Goal: Task Accomplishment & Management: Manage account settings

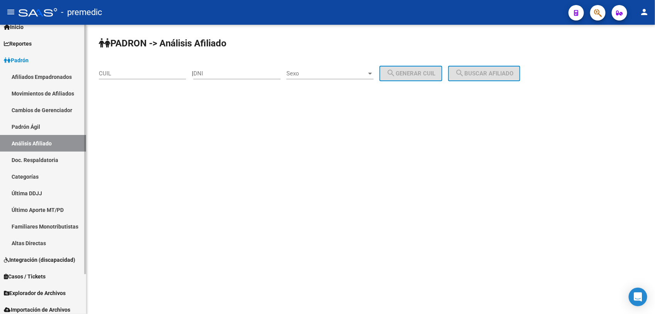
scroll to position [46, 0]
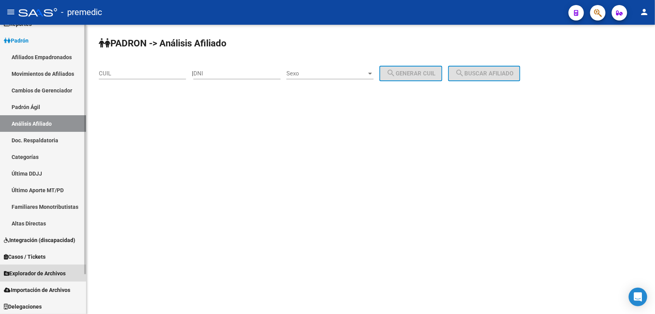
click at [48, 265] on link "Explorador de Archivos" at bounding box center [43, 273] width 86 height 17
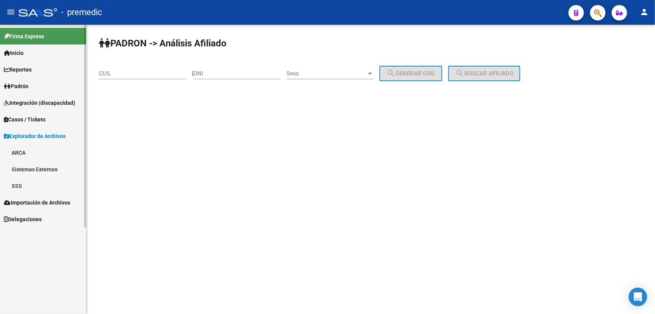
scroll to position [0, 0]
click at [51, 165] on link "Sistemas Externos" at bounding box center [43, 169] width 86 height 17
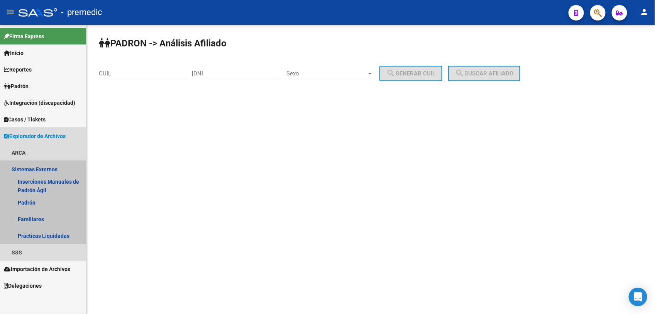
click at [57, 167] on link "Sistemas Externos" at bounding box center [43, 169] width 86 height 17
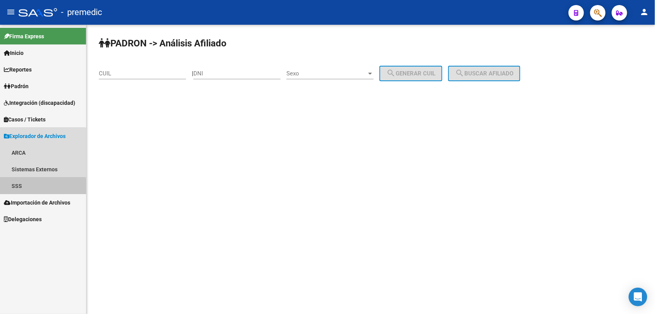
click at [34, 187] on link "SSS" at bounding box center [43, 185] width 86 height 17
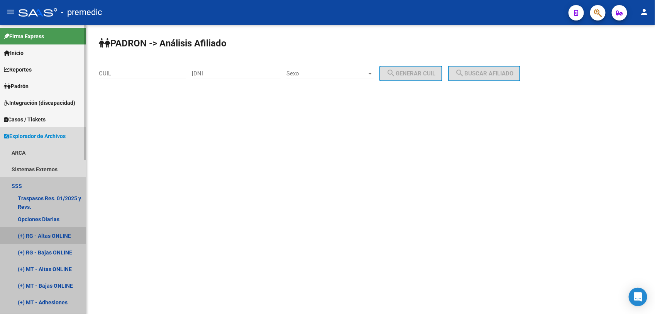
click at [39, 229] on link "(+) RG - Altas ONLINE" at bounding box center [43, 235] width 86 height 17
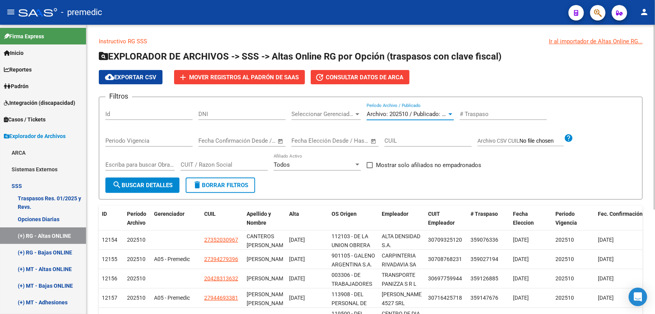
click at [433, 112] on span "Archivo: 202510 / Publicado: 202509" at bounding box center [414, 113] width 94 height 7
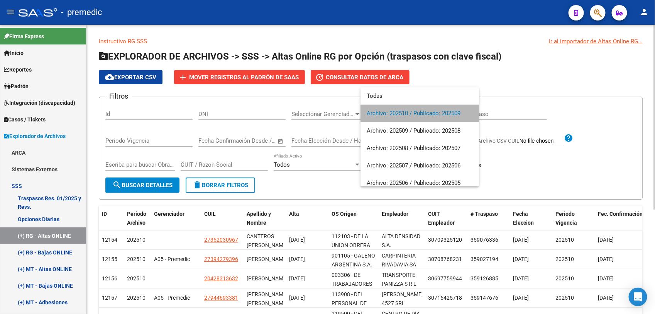
click at [433, 112] on span "Archivo: 202510 / Publicado: 202509" at bounding box center [420, 113] width 106 height 17
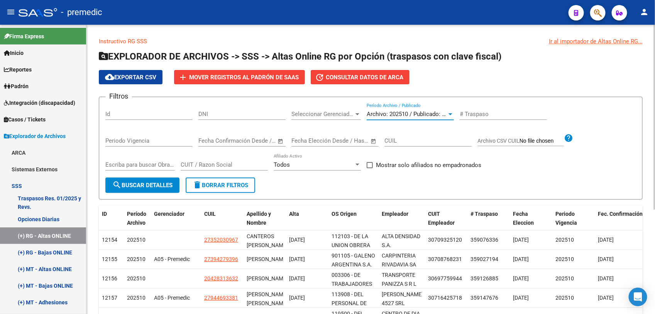
click at [433, 112] on span "Archivo: 202510 / Publicado: 202509" at bounding box center [414, 113] width 94 height 7
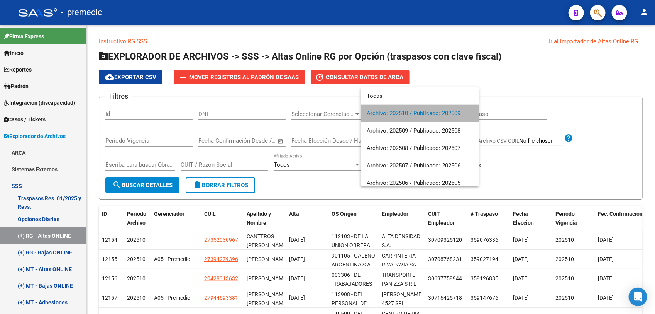
click at [441, 112] on span "Archivo: 202510 / Publicado: 202509" at bounding box center [420, 113] width 106 height 17
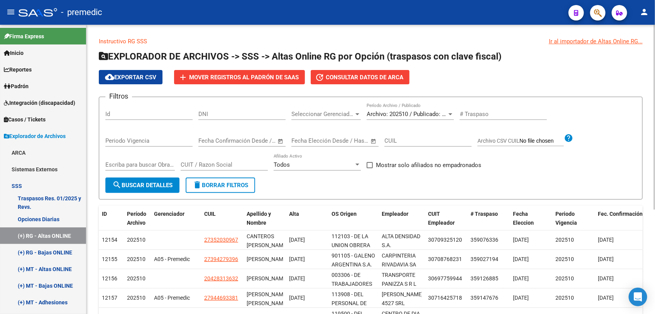
click at [155, 133] on div "Periodo Vigencia" at bounding box center [148, 138] width 87 height 17
click at [155, 137] on input "Periodo Vigencia" at bounding box center [148, 140] width 87 height 7
click at [214, 140] on input "text" at bounding box center [213, 140] width 31 height 7
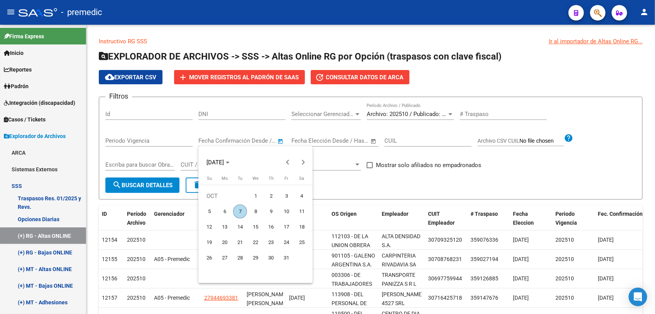
click at [258, 139] on div at bounding box center [327, 157] width 655 height 314
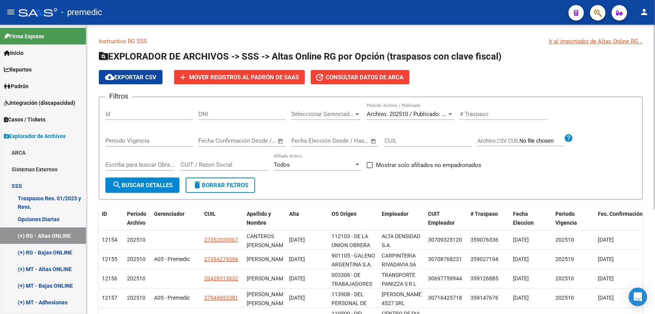
click at [504, 180] on form "Filtros Id DNI Seleccionar Gerenciador Seleccionar Gerenciador Archivo: 202510 …" at bounding box center [371, 148] width 544 height 103
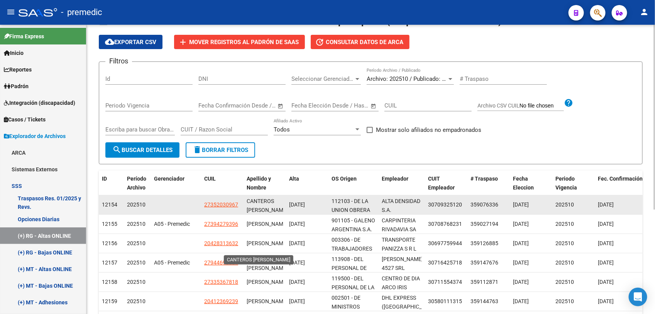
scroll to position [129, 0]
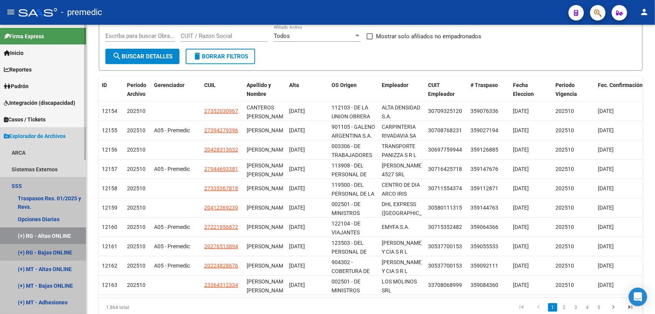
click at [50, 246] on link "(+) RG - Bajas ONLINE" at bounding box center [43, 252] width 86 height 17
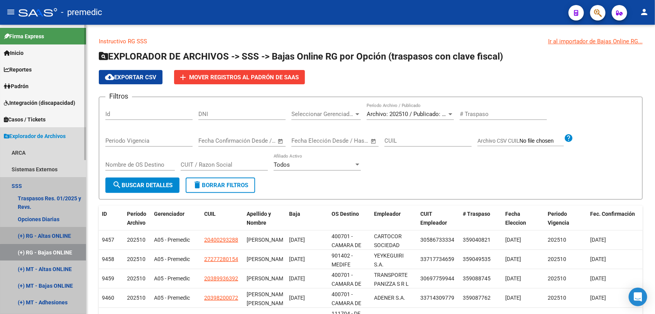
click at [57, 234] on link "(+) RG - Altas ONLINE" at bounding box center [43, 235] width 86 height 17
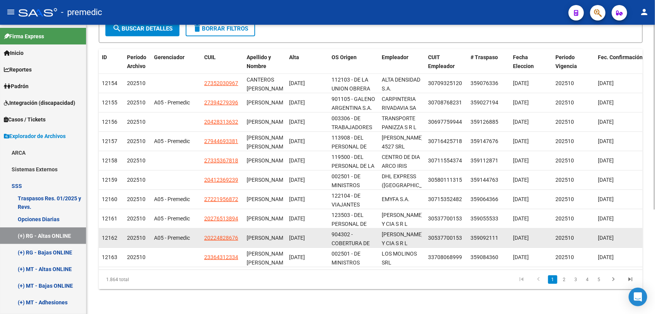
scroll to position [163, 0]
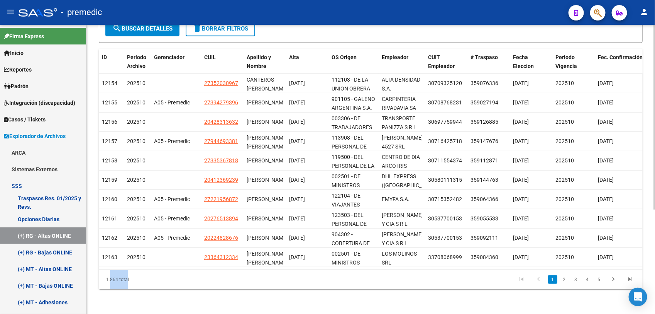
drag, startPoint x: 107, startPoint y: 281, endPoint x: 124, endPoint y: 281, distance: 17.0
click at [124, 281] on div "1.864 total" at bounding box center [152, 279] width 107 height 19
drag, startPoint x: 124, startPoint y: 281, endPoint x: 130, endPoint y: 279, distance: 6.2
click at [124, 281] on div "1.864 total" at bounding box center [152, 279] width 107 height 19
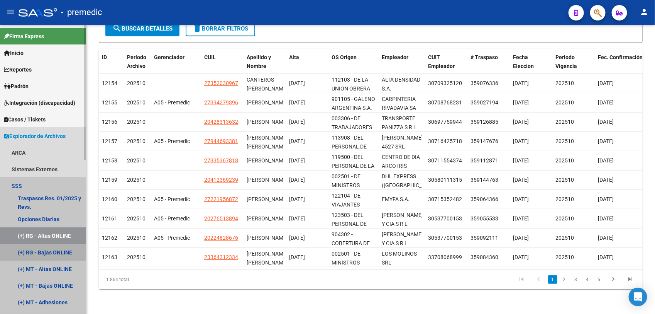
click at [37, 253] on link "(+) RG - Bajas ONLINE" at bounding box center [43, 252] width 86 height 17
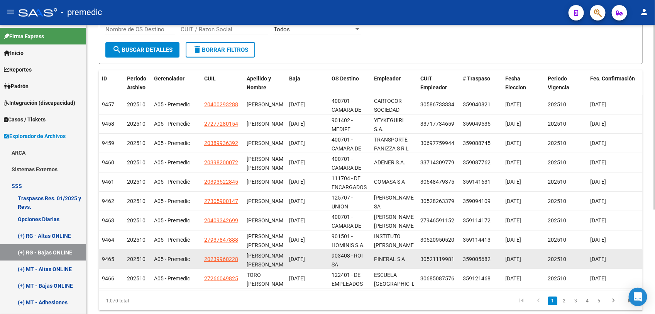
scroll to position [163, 0]
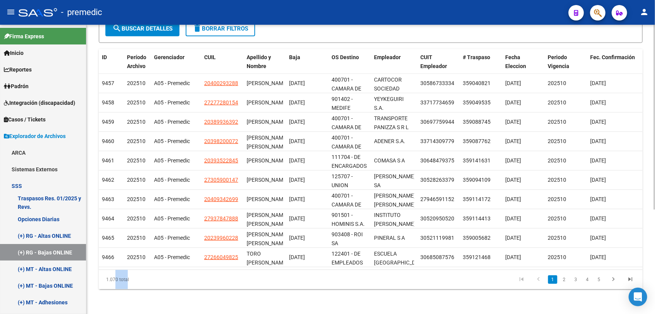
drag, startPoint x: 111, startPoint y: 281, endPoint x: 124, endPoint y: 282, distance: 12.8
click at [124, 282] on div "1.070 total" at bounding box center [152, 279] width 107 height 19
drag, startPoint x: 124, startPoint y: 282, endPoint x: 117, endPoint y: 281, distance: 7.0
click at [117, 281] on div "1.070 total" at bounding box center [152, 279] width 107 height 19
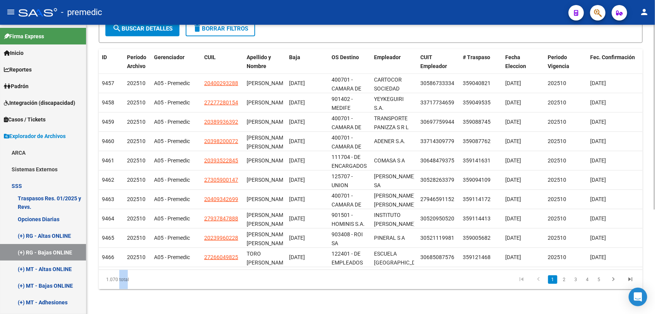
click at [117, 281] on div "1.070 total" at bounding box center [152, 279] width 107 height 19
click at [46, 234] on link "(+) RG - Altas ONLINE" at bounding box center [43, 235] width 86 height 17
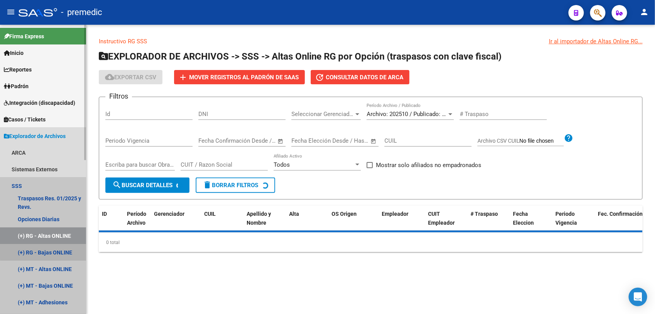
click at [47, 249] on link "(+) RG - Bajas ONLINE" at bounding box center [43, 252] width 86 height 17
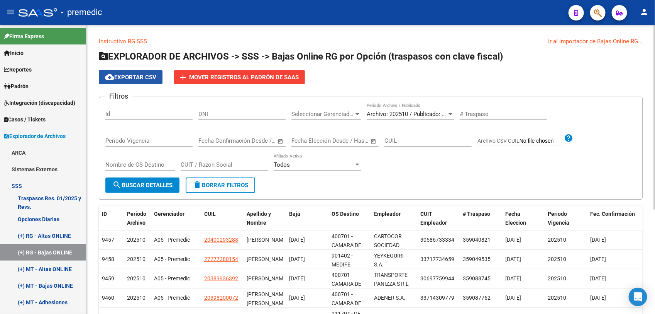
click at [129, 82] on button "cloud_download Exportar CSV" at bounding box center [131, 77] width 64 height 14
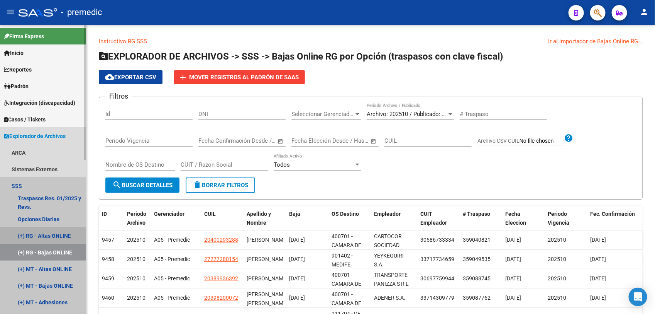
click at [64, 232] on link "(+) RG - Altas ONLINE" at bounding box center [43, 235] width 86 height 17
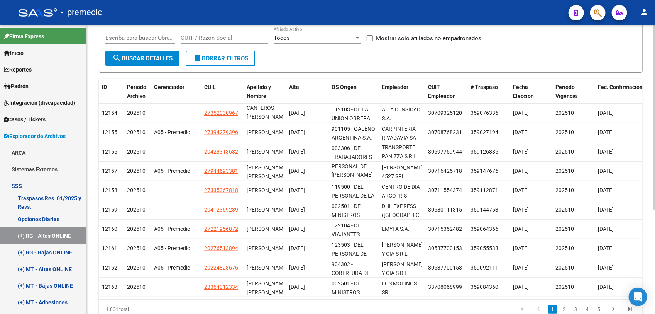
scroll to position [163, 0]
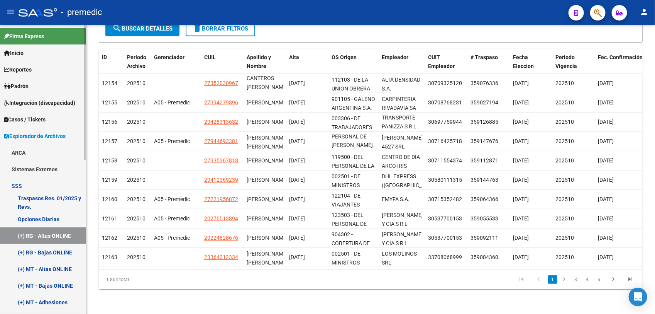
click at [48, 267] on link "(+) MT - Altas ONLINE" at bounding box center [43, 268] width 86 height 17
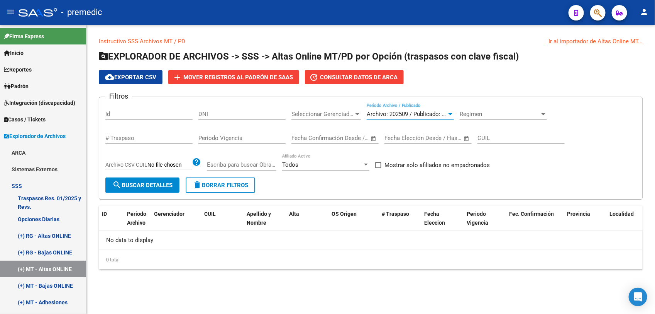
click at [429, 116] on span "Archivo: 202509 / Publicado: 202508" at bounding box center [414, 113] width 94 height 7
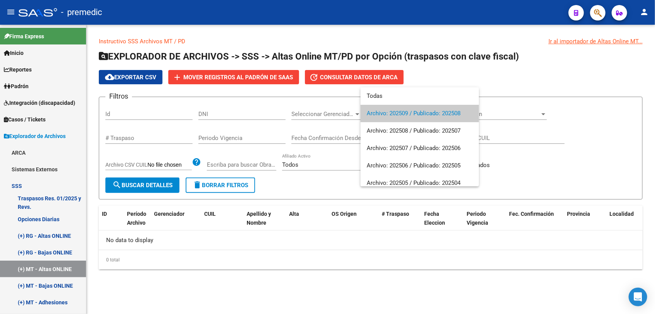
click at [260, 275] on div at bounding box center [327, 157] width 655 height 314
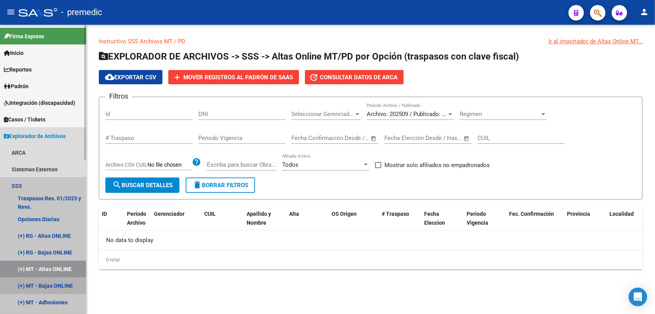
click at [46, 280] on link "(+) MT - Bajas ONLINE" at bounding box center [43, 285] width 86 height 17
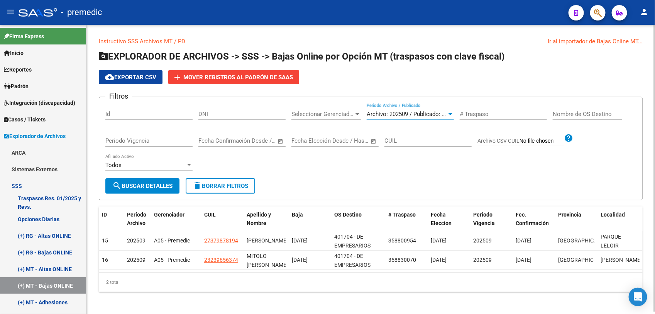
click at [426, 115] on span "Archivo: 202509 / Publicado: 202508" at bounding box center [414, 113] width 94 height 7
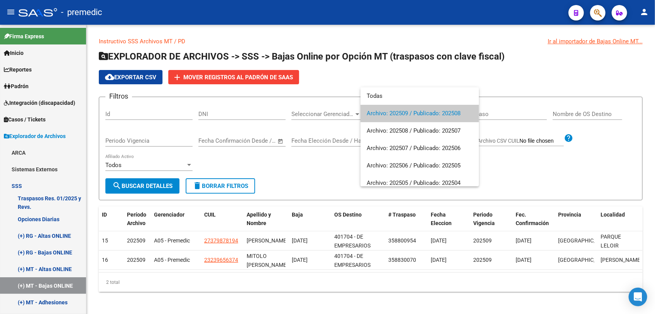
click at [55, 271] on div at bounding box center [327, 157] width 655 height 314
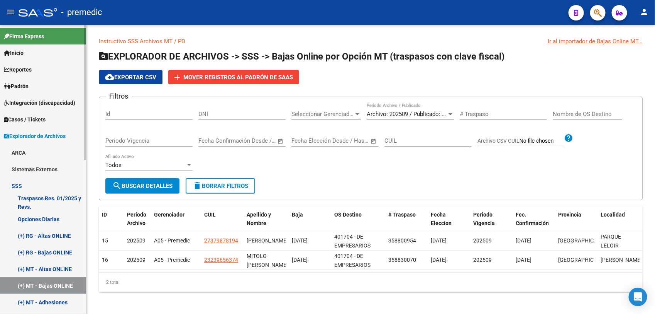
click at [54, 266] on link "(+) MT - Altas ONLINE" at bounding box center [43, 268] width 86 height 17
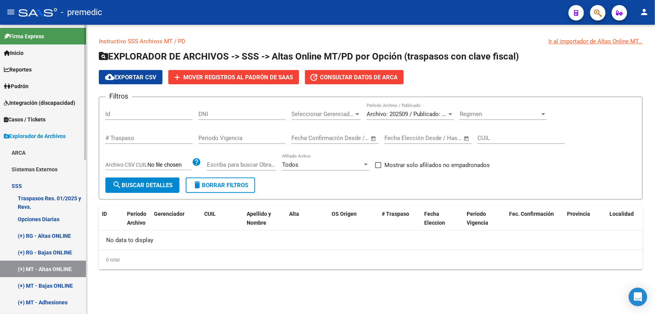
click at [51, 250] on link "(+) RG - Bajas ONLINE" at bounding box center [43, 252] width 86 height 17
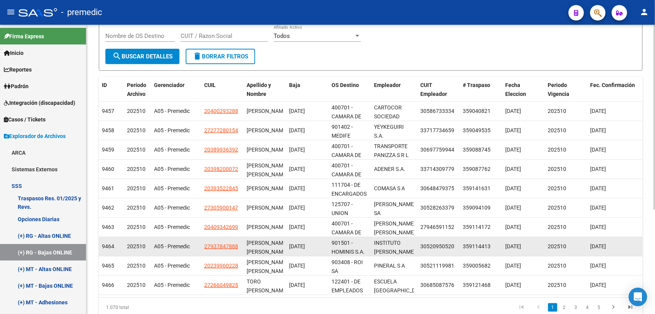
scroll to position [19, 0]
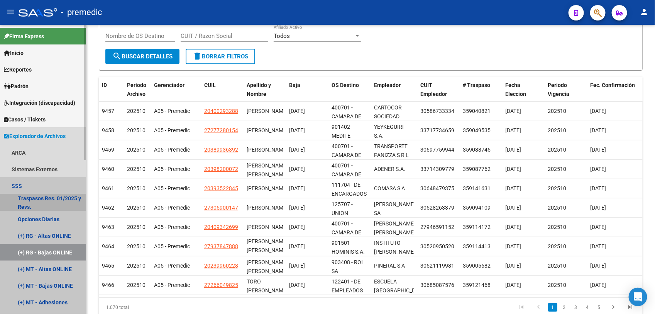
click at [59, 197] on link "Traspasos Res. 01/2025 y Revs." at bounding box center [43, 202] width 86 height 17
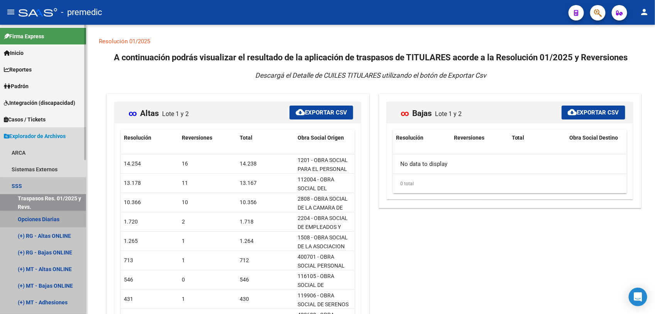
click at [55, 211] on link "Opciones Diarias" at bounding box center [43, 218] width 86 height 17
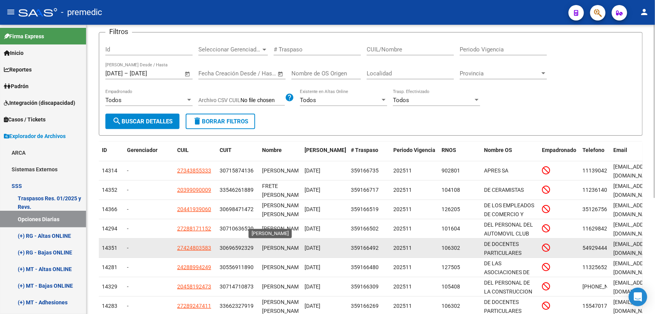
scroll to position [129, 0]
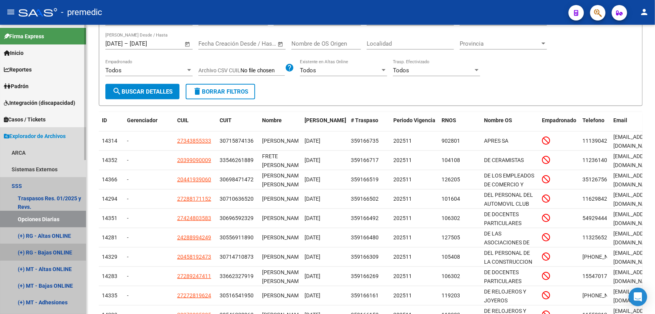
click at [41, 257] on link "(+) RG - Bajas ONLINE" at bounding box center [43, 252] width 86 height 17
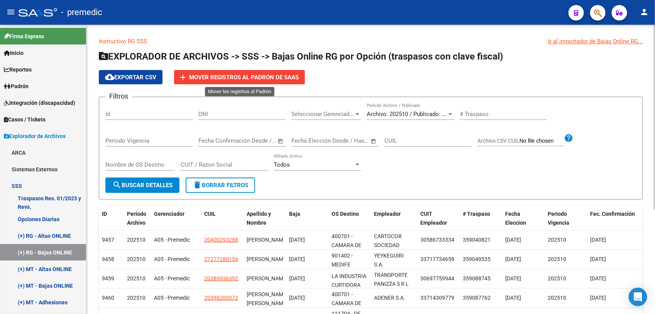
click at [241, 78] on span "Mover registros al PADRÓN de SAAS" at bounding box center [244, 77] width 110 height 7
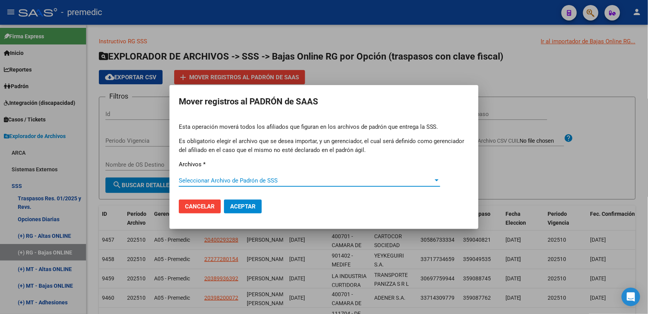
click at [240, 174] on div "Esta operación moverá todos los afiliados que figuran en los archivos [PERSON_N…" at bounding box center [324, 157] width 290 height 71
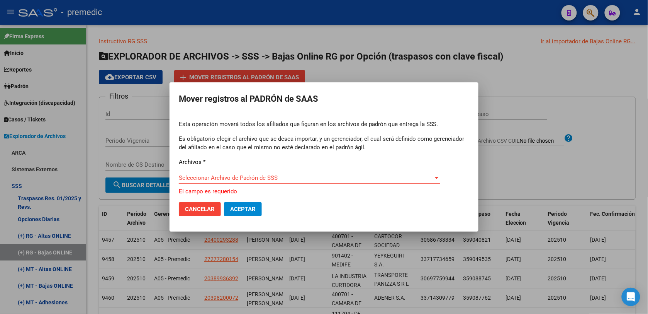
drag, startPoint x: 240, startPoint y: 174, endPoint x: 240, endPoint y: 178, distance: 4.2
click at [240, 178] on span "Seleccionar Archivo de Padrón de SSS" at bounding box center [306, 177] width 254 height 7
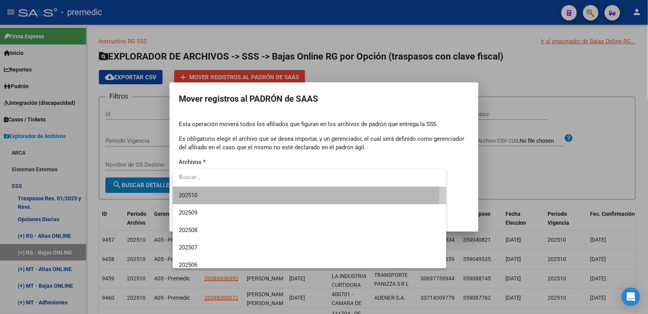
click at [226, 193] on span "202510" at bounding box center [309, 195] width 261 height 17
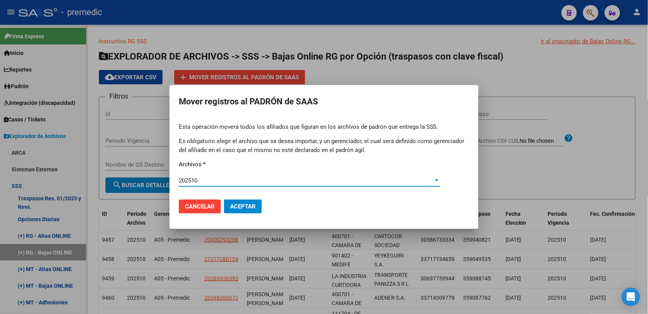
click at [236, 209] on span "Aceptar" at bounding box center [242, 206] width 25 height 7
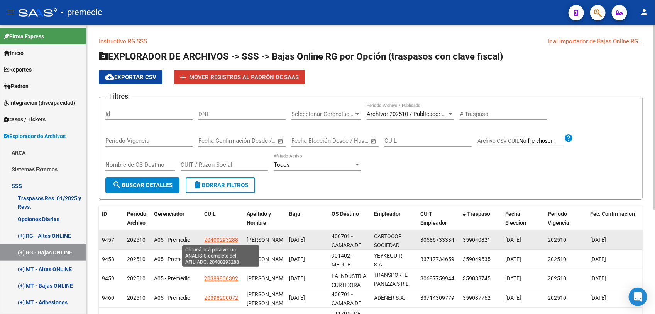
click at [217, 241] on span "20400293288" at bounding box center [221, 239] width 34 height 6
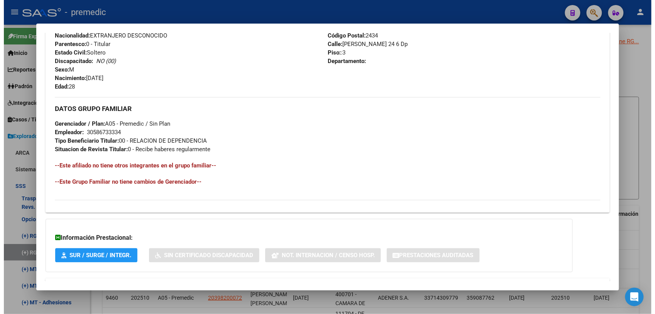
scroll to position [355, 0]
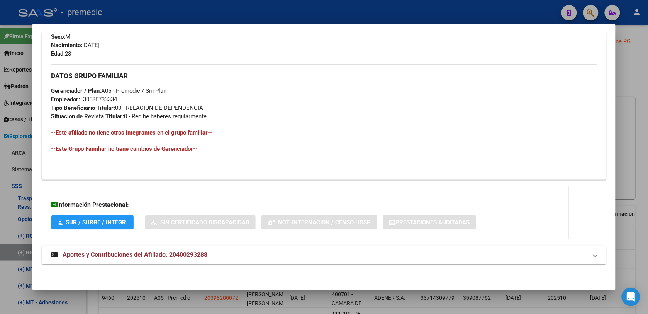
click at [198, 298] on div at bounding box center [324, 157] width 648 height 314
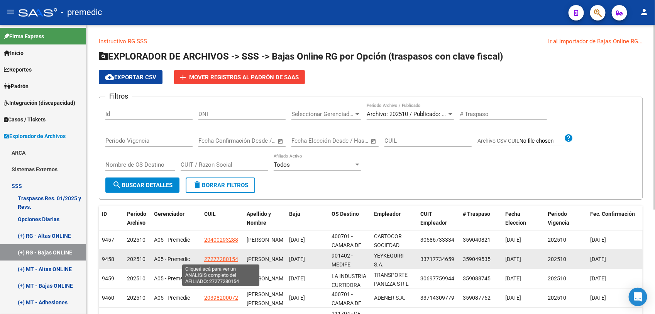
click at [221, 259] on span "27277280154" at bounding box center [221, 259] width 34 height 6
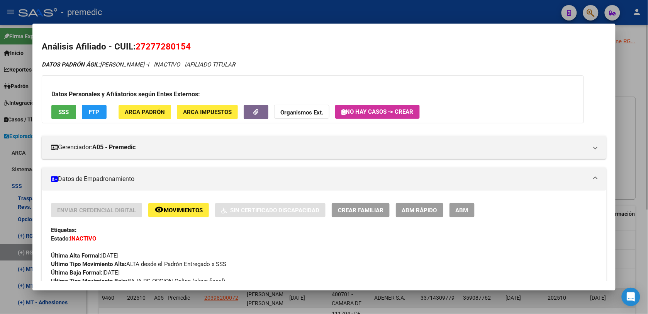
click at [234, 304] on div at bounding box center [324, 157] width 648 height 314
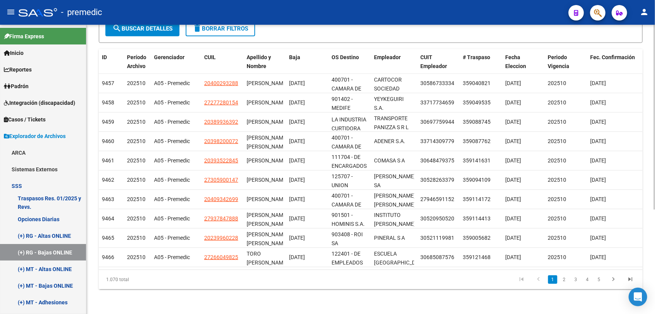
scroll to position [163, 0]
click at [594, 279] on li "5" at bounding box center [600, 279] width 12 height 13
click at [602, 279] on link "5" at bounding box center [599, 279] width 9 height 8
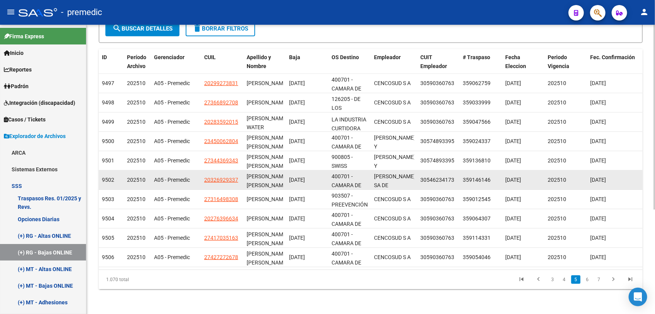
click at [222, 170] on datatable-body-cell "20326929337" at bounding box center [222, 179] width 42 height 19
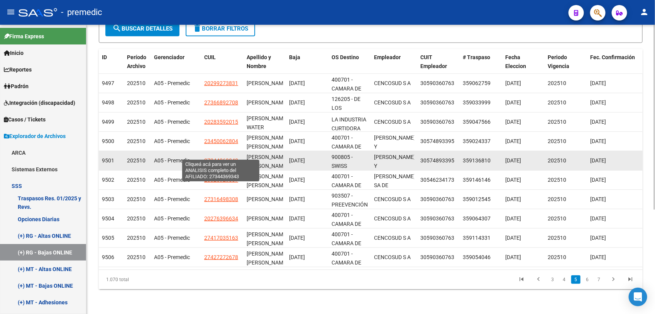
click at [226, 157] on span "27344369343" at bounding box center [221, 160] width 34 height 6
type textarea "27344369343"
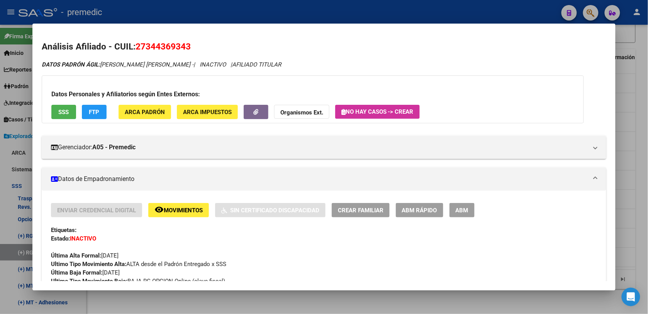
click at [248, 300] on div at bounding box center [324, 157] width 648 height 314
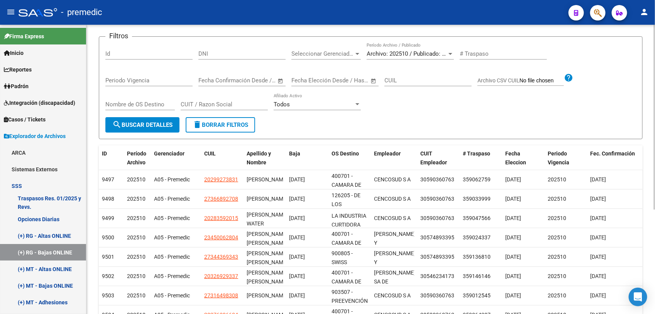
scroll to position [34, 0]
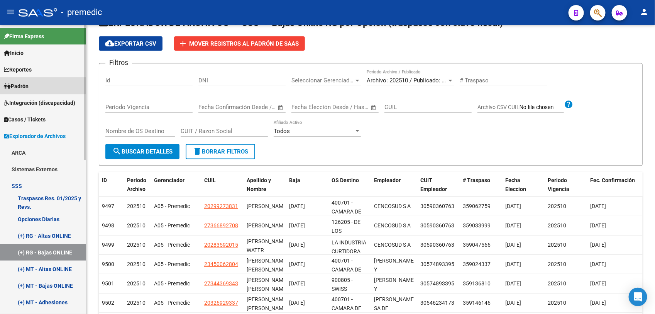
click at [24, 83] on span "Padrón" at bounding box center [16, 86] width 25 height 8
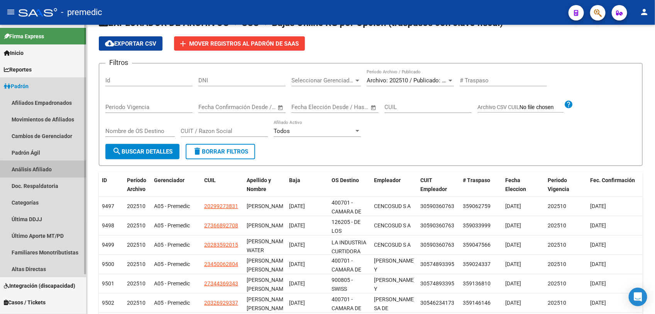
click at [52, 167] on link "Análisis Afiliado" at bounding box center [43, 169] width 86 height 17
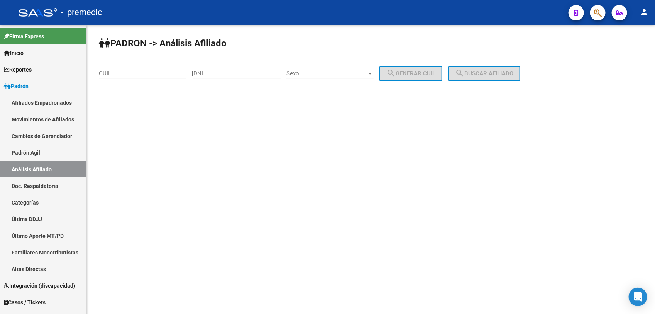
click at [145, 70] on input "CUIL" at bounding box center [142, 73] width 87 height 7
paste input "20-29299355-3"
drag, startPoint x: 466, startPoint y: 66, endPoint x: 481, endPoint y: 66, distance: 15.1
click at [466, 66] on button "search Buscar afiliado" at bounding box center [484, 73] width 72 height 15
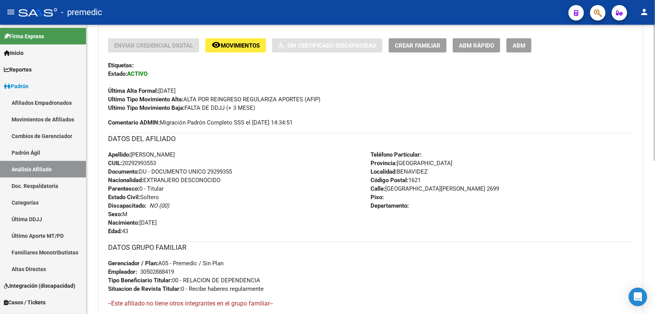
scroll to position [193, 0]
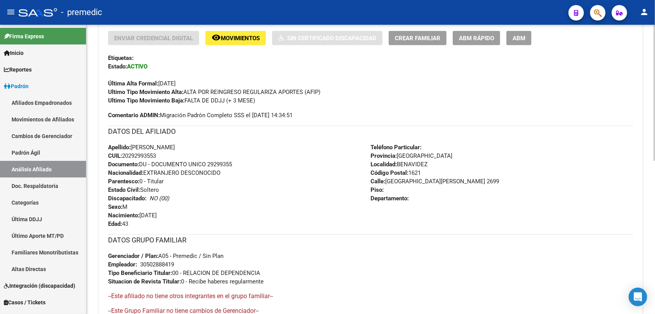
drag, startPoint x: 172, startPoint y: 270, endPoint x: 172, endPoint y: 198, distance: 72.2
click at [172, 198] on div "Enviar Credencial Digital remove_red_eye Movimientos Sin Certificado Discapacid…" at bounding box center [371, 179] width 526 height 297
click at [172, 198] on div "Apellido: [PERSON_NAME]: 20292993553 Documento: DU - DOCUMENTO UNICO 29299355 N…" at bounding box center [239, 185] width 263 height 85
drag, startPoint x: 172, startPoint y: 196, endPoint x: 176, endPoint y: 266, distance: 70.8
click at [176, 266] on div "Enviar Credencial Digital remove_red_eye Movimientos Sin Certificado Discapacid…" at bounding box center [371, 179] width 526 height 297
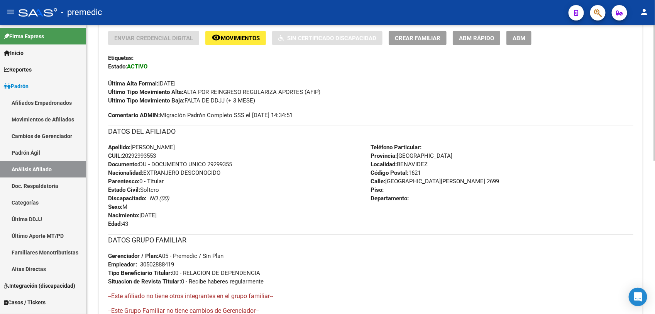
click at [174, 266] on div "30502888419" at bounding box center [157, 264] width 34 height 8
drag, startPoint x: 196, startPoint y: 253, endPoint x: 207, endPoint y: 200, distance: 54.1
click at [207, 200] on div "Enviar Credencial Digital remove_red_eye Movimientos Sin Certificado Discapacid…" at bounding box center [371, 179] width 526 height 297
drag, startPoint x: 207, startPoint y: 200, endPoint x: 211, endPoint y: 181, distance: 19.6
click at [211, 181] on div "Apellido: [PERSON_NAME]: 20292993553 Documento: DU - DOCUMENTO UNICO 29299355 N…" at bounding box center [239, 185] width 263 height 85
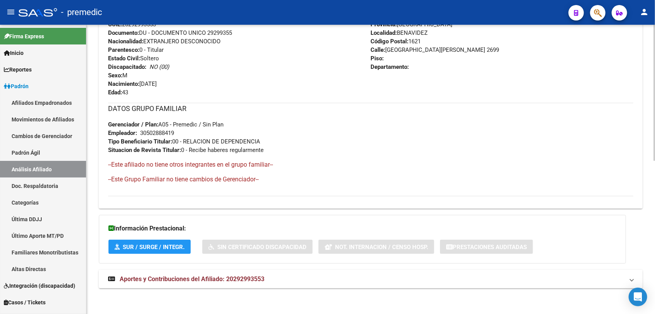
scroll to position [325, 0]
click at [261, 275] on span "Aportes y Contribuciones del Afiliado: 20292993553" at bounding box center [192, 277] width 145 height 7
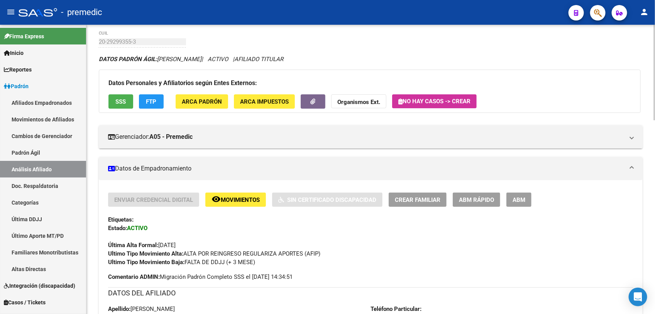
scroll to position [0, 0]
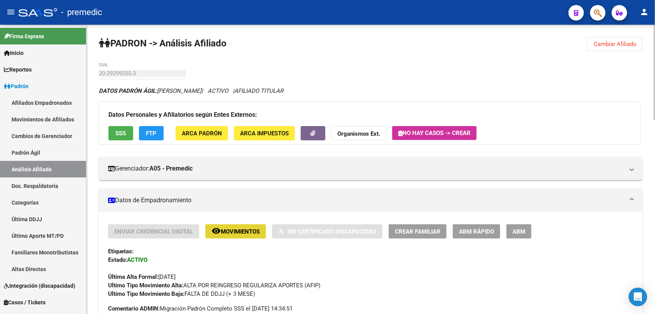
click at [242, 229] on span "Movimientos" at bounding box center [240, 231] width 39 height 7
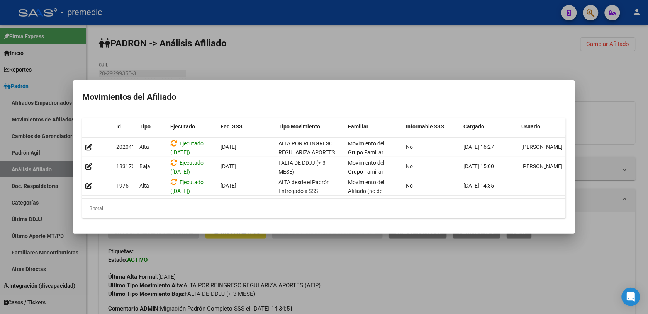
click at [329, 44] on div at bounding box center [324, 157] width 648 height 314
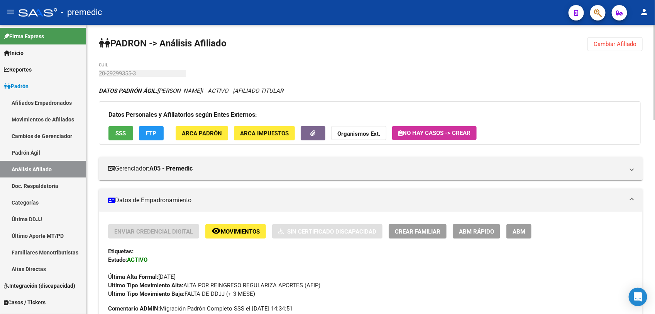
drag, startPoint x: 613, startPoint y: 30, endPoint x: 617, endPoint y: 41, distance: 11.5
click at [617, 41] on span "Cambiar Afiliado" at bounding box center [615, 44] width 43 height 7
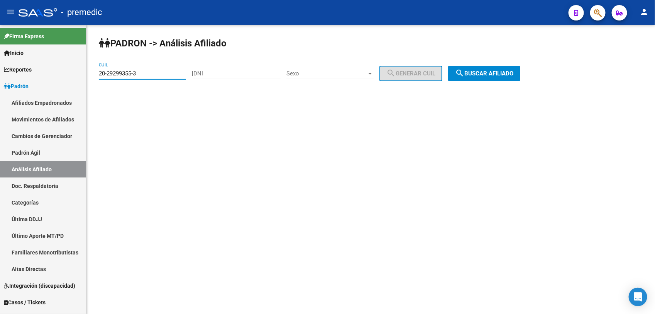
drag, startPoint x: 49, startPoint y: 59, endPoint x: 96, endPoint y: 47, distance: 48.7
click at [0, 59] on html "menu - premedic person Firma Express Inicio Calendario SSS Instructivos Contact…" at bounding box center [327, 157] width 655 height 314
paste input "4122116-5"
type input "20-24122116-5"
click at [485, 68] on button "search Buscar afiliado" at bounding box center [484, 73] width 72 height 15
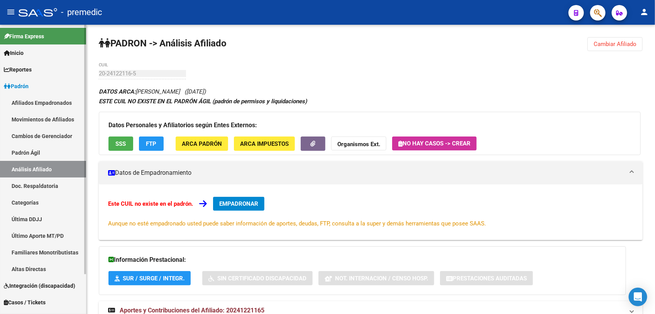
scroll to position [46, 0]
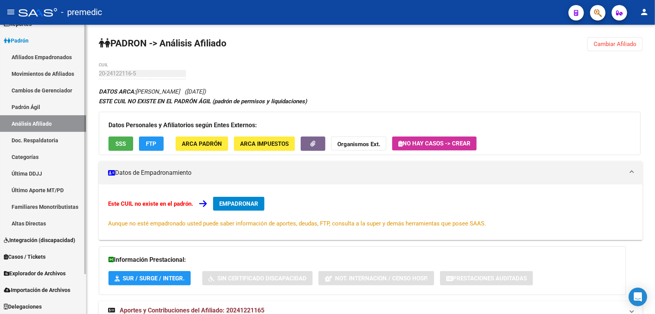
click at [55, 277] on link "Explorador de Archivos" at bounding box center [43, 273] width 86 height 17
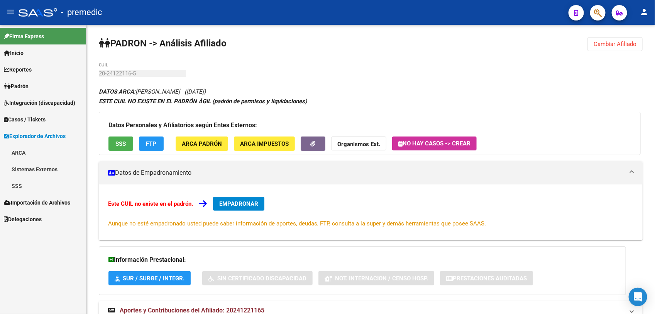
scroll to position [0, 0]
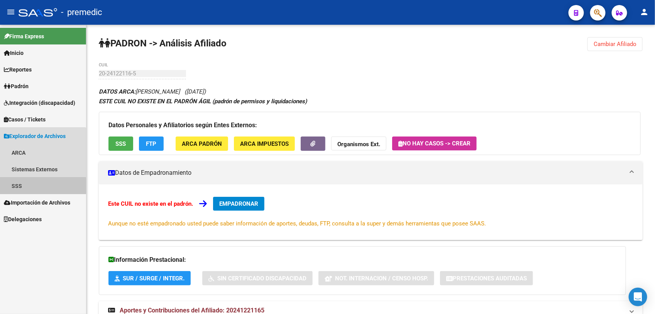
click at [14, 188] on link "SSS" at bounding box center [43, 185] width 86 height 17
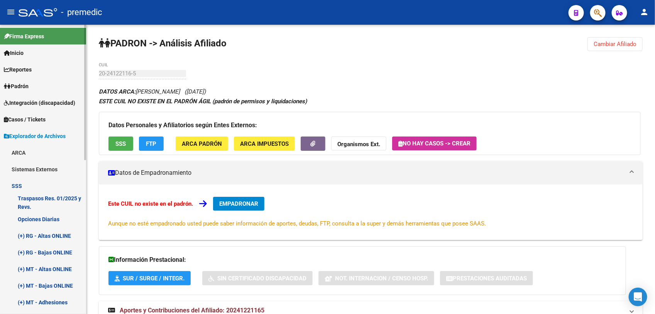
click at [54, 231] on link "(+) RG - Altas ONLINE" at bounding box center [43, 235] width 86 height 17
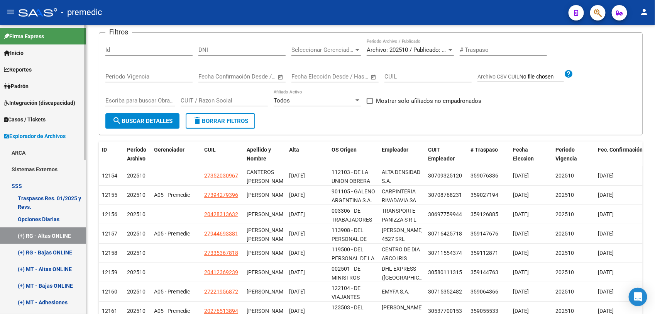
click at [42, 236] on link "(+) RG - Altas ONLINE" at bounding box center [43, 235] width 86 height 17
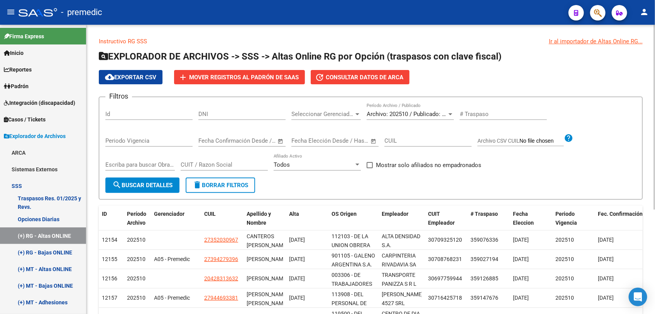
click at [420, 165] on span "Mostrar solo afiliados no empadronados" at bounding box center [428, 164] width 105 height 9
click at [370, 168] on input "Mostrar solo afiliados no empadronados" at bounding box center [370, 168] width 0 height 0
checkbox input "true"
click at [138, 182] on span "search Buscar Detalles" at bounding box center [142, 184] width 60 height 7
click at [131, 77] on span "cloud_download Exportar CSV" at bounding box center [130, 77] width 51 height 7
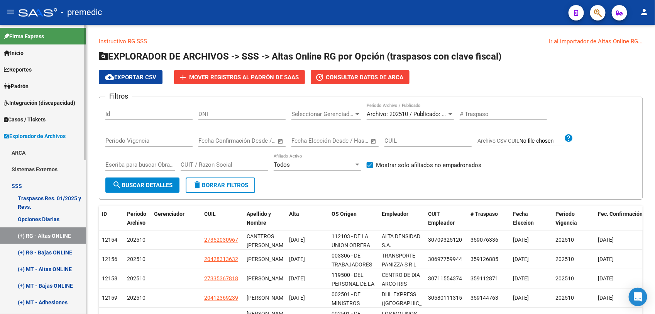
click at [39, 169] on link "Sistemas Externos" at bounding box center [43, 169] width 86 height 17
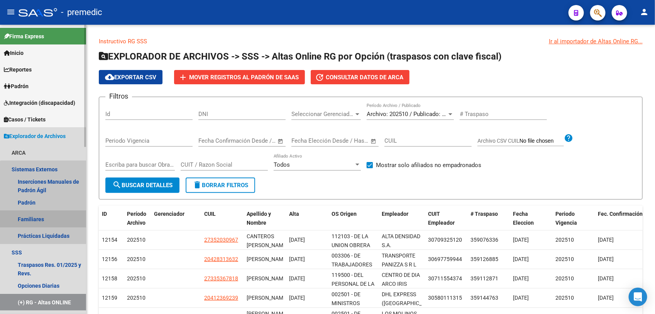
click at [45, 223] on link "Familiares" at bounding box center [43, 218] width 86 height 17
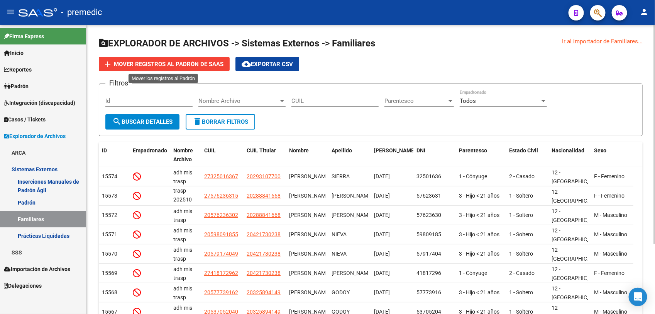
click at [147, 62] on span "Mover registros al PADRÓN de SAAS" at bounding box center [169, 64] width 110 height 7
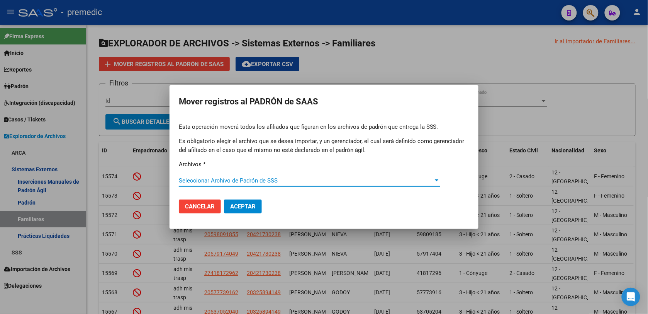
click at [245, 179] on span "Seleccionar Archivo de Padrón de SSS" at bounding box center [306, 180] width 254 height 7
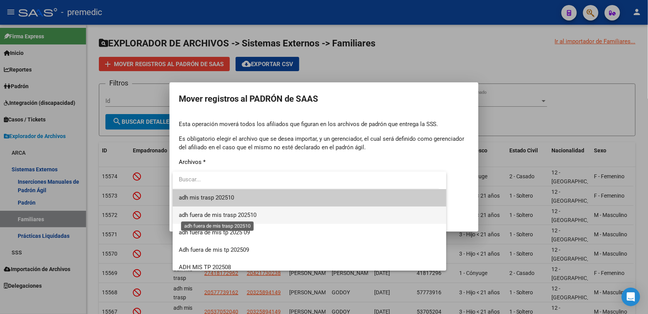
click at [256, 213] on span "adh fuera de mis trasp 202510" at bounding box center [218, 214] width 78 height 7
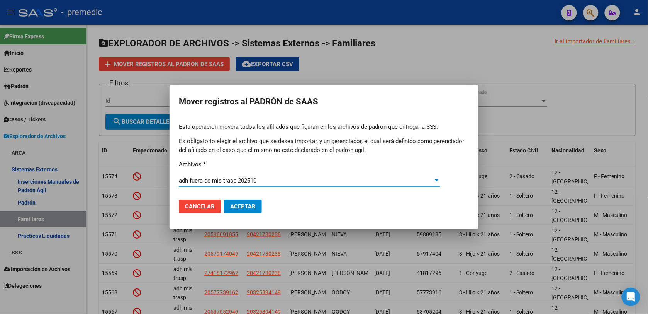
click at [282, 183] on div "adh fuera de mis trasp 202510" at bounding box center [306, 180] width 254 height 7
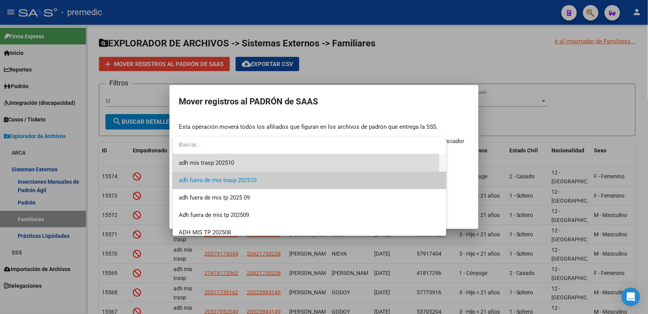
click at [258, 163] on span "adh mis trasp 202510" at bounding box center [309, 162] width 261 height 17
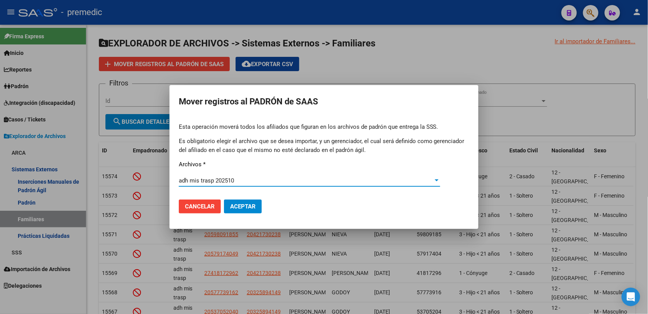
click at [256, 181] on div "adh mis trasp 202510" at bounding box center [306, 180] width 254 height 7
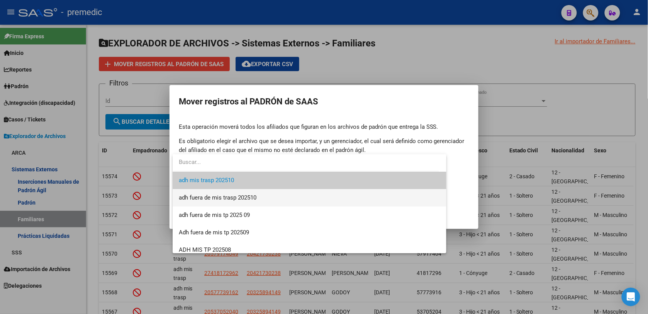
click at [255, 194] on span "adh fuera de mis trasp 202510" at bounding box center [218, 197] width 78 height 7
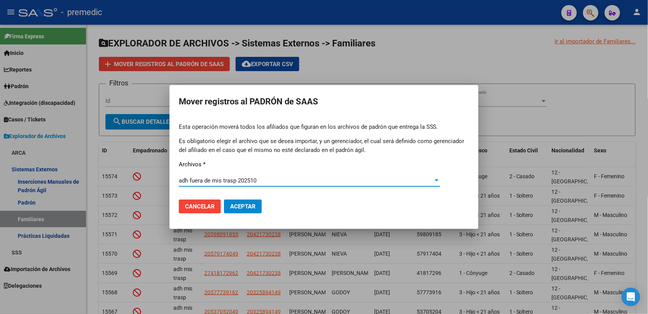
click at [256, 207] on span "Aceptar" at bounding box center [242, 206] width 25 height 7
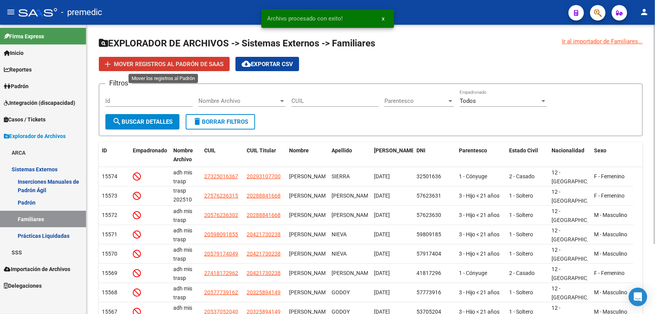
click at [149, 63] on span "Mover registros al PADRÓN de SAAS" at bounding box center [169, 64] width 110 height 7
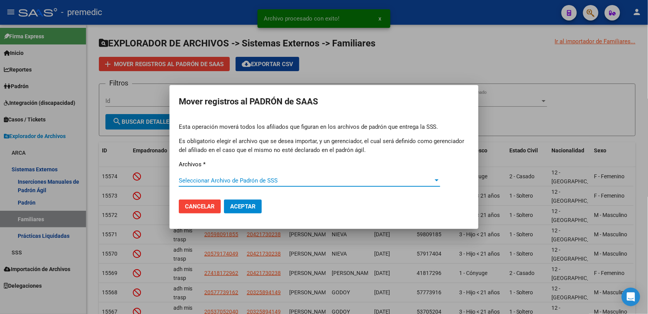
click at [222, 176] on div "Seleccionar Archivo de Padrón de SSS Seleccionar Archivo de Padrón de SSS" at bounding box center [309, 181] width 261 height 12
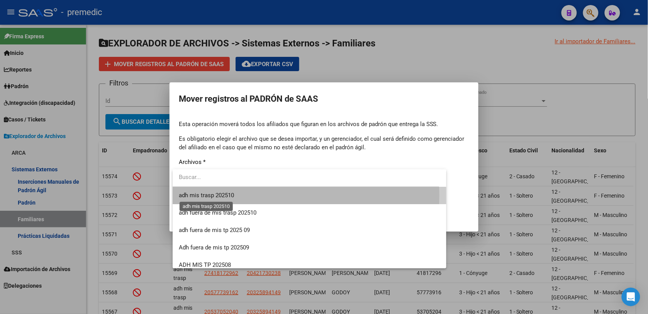
click at [229, 195] on span "adh mis trasp 202510" at bounding box center [206, 195] width 55 height 7
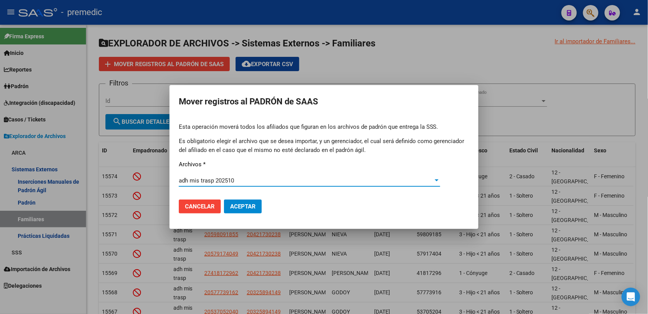
click at [250, 206] on span "Aceptar" at bounding box center [242, 206] width 25 height 7
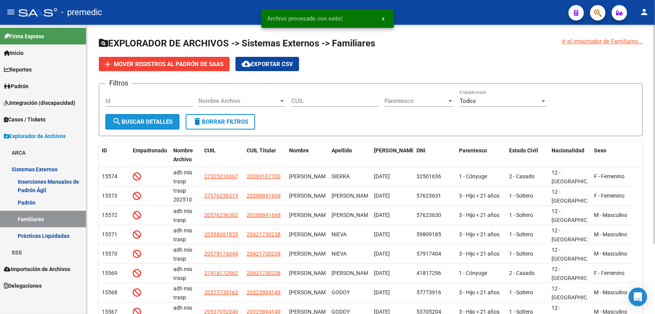
click at [152, 122] on span "search Buscar Detalles" at bounding box center [142, 121] width 60 height 7
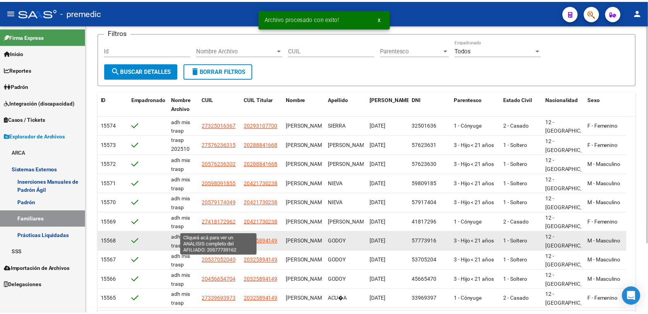
scroll to position [92, 0]
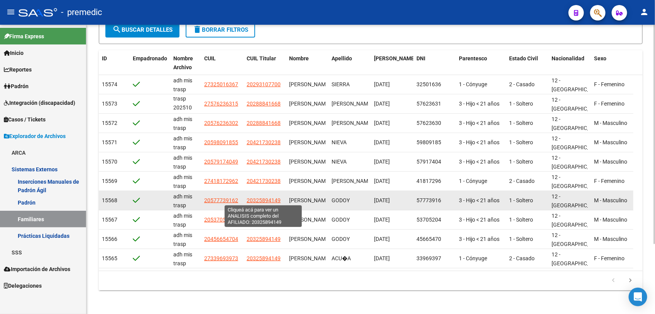
click at [252, 197] on span "20325894149" at bounding box center [264, 200] width 34 height 6
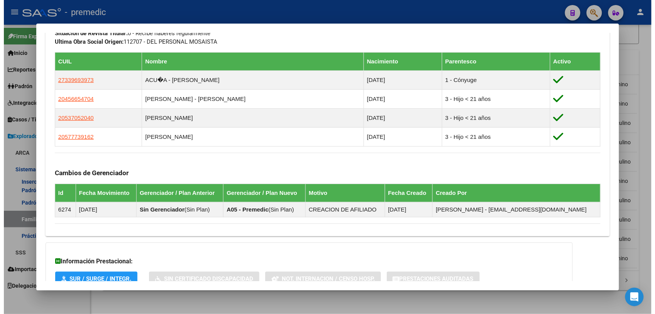
scroll to position [450, 0]
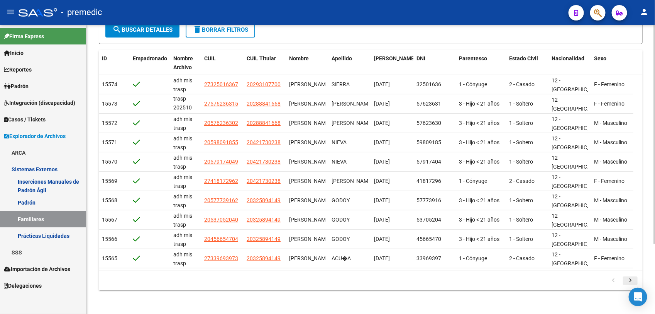
click at [632, 282] on icon "go to next page" at bounding box center [631, 280] width 10 height 9
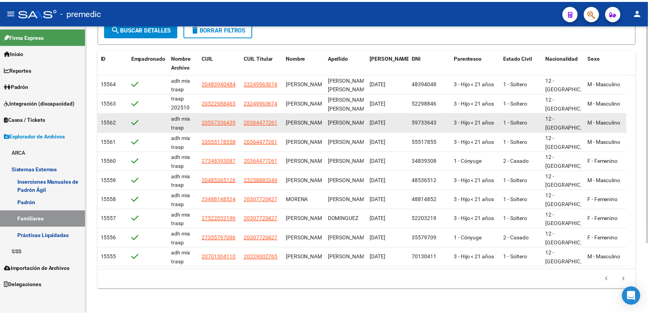
scroll to position [92, 0]
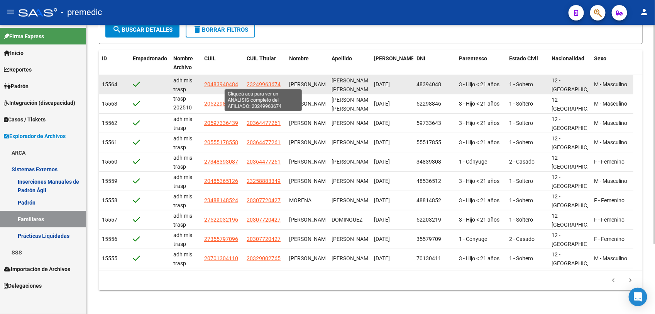
click at [262, 81] on span "23249963674" at bounding box center [264, 84] width 34 height 6
type textarea "23249963674"
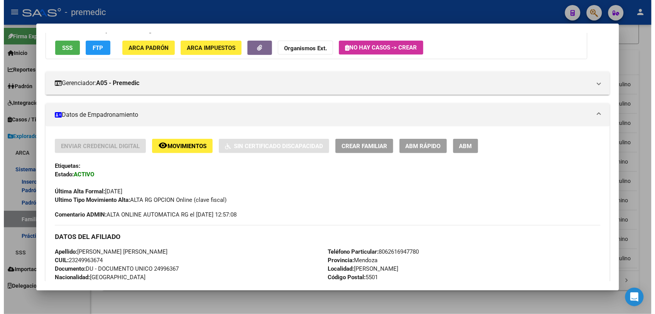
scroll to position [96, 0]
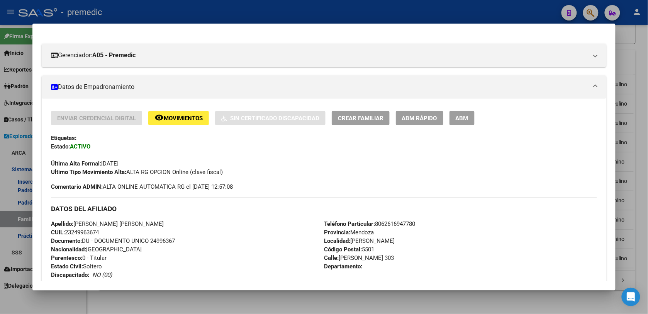
drag, startPoint x: 95, startPoint y: 195, endPoint x: 102, endPoint y: 275, distance: 80.2
click at [102, 275] on div "Enviar Credencial Digital remove_red_eye Movimientos Sin Certificado Discapacid…" at bounding box center [324, 290] width 546 height 358
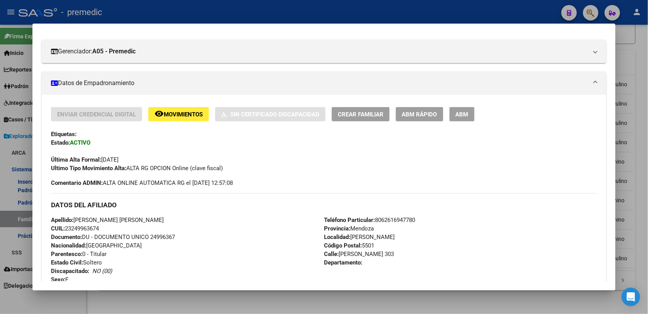
click at [102, 275] on div "Apellido: [PERSON_NAME] [PERSON_NAME] CUIL: 23249963674 Documento: DU - DOCUMEN…" at bounding box center [187, 257] width 273 height 85
drag, startPoint x: 97, startPoint y: 225, endPoint x: 110, endPoint y: 149, distance: 76.6
click at [110, 149] on div "Enviar Credencial Digital remove_red_eye Movimientos Sin Certificado Discapacid…" at bounding box center [324, 286] width 546 height 358
drag, startPoint x: 110, startPoint y: 149, endPoint x: 105, endPoint y: 163, distance: 14.9
click at [103, 165] on strong "Ultimo Tipo Movimiento Alta:" at bounding box center [88, 168] width 75 height 7
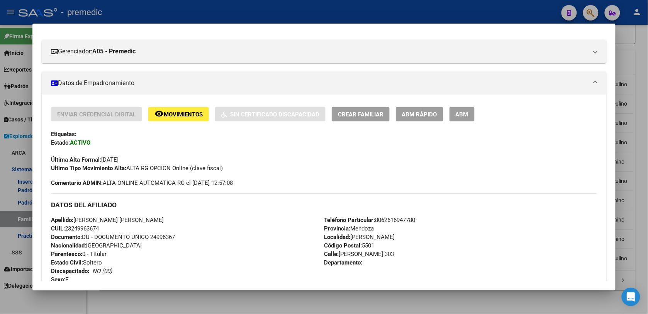
drag, startPoint x: 136, startPoint y: 152, endPoint x: 138, endPoint y: 265, distance: 113.6
click at [138, 265] on div "Enviar Credencial Digital remove_red_eye Movimientos Sin Certificado Discapacid…" at bounding box center [324, 286] width 546 height 358
drag, startPoint x: 138, startPoint y: 265, endPoint x: 89, endPoint y: 244, distance: 53.3
click at [89, 244] on span "Nacionalidad: [DEMOGRAPHIC_DATA]" at bounding box center [96, 245] width 91 height 7
drag, startPoint x: 107, startPoint y: 245, endPoint x: 128, endPoint y: 139, distance: 107.8
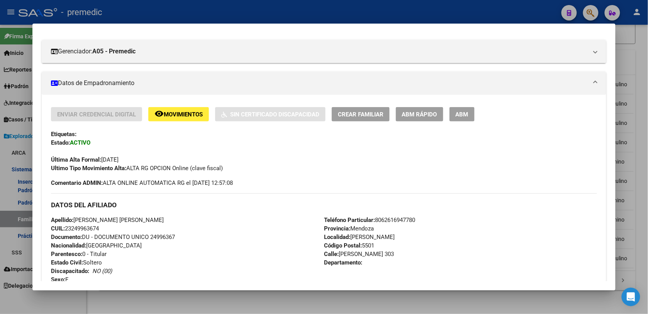
click at [128, 139] on div "Enviar Credencial Digital remove_red_eye Movimientos Sin Certificado Discapacid…" at bounding box center [324, 286] width 546 height 358
click at [128, 139] on div "Enviar Credencial Digital remove_red_eye Movimientos Sin Certificado Discapacid…" at bounding box center [324, 139] width 546 height 65
drag, startPoint x: 138, startPoint y: 174, endPoint x: 138, endPoint y: 250, distance: 76.1
click at [138, 250] on div "Enviar Credencial Digital remove_red_eye Movimientos Sin Certificado Discapacid…" at bounding box center [324, 286] width 546 height 358
click at [138, 250] on div "Apellido: [PERSON_NAME] [PERSON_NAME] CUIL: 23249963674 Documento: DU - DOCUMEN…" at bounding box center [187, 257] width 273 height 85
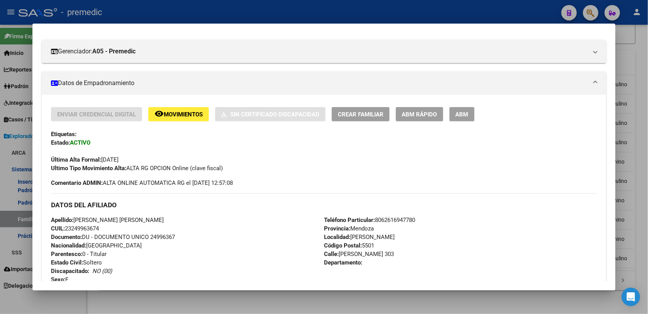
drag, startPoint x: 142, startPoint y: 227, endPoint x: 152, endPoint y: 143, distance: 84.4
click at [152, 143] on div "Enviar Credencial Digital remove_red_eye Movimientos Sin Certificado Discapacid…" at bounding box center [324, 286] width 546 height 358
click at [152, 142] on div "Enviar Credencial Digital remove_red_eye Movimientos Sin Certificado Discapacid…" at bounding box center [324, 139] width 546 height 65
click at [404, 298] on div at bounding box center [324, 157] width 648 height 314
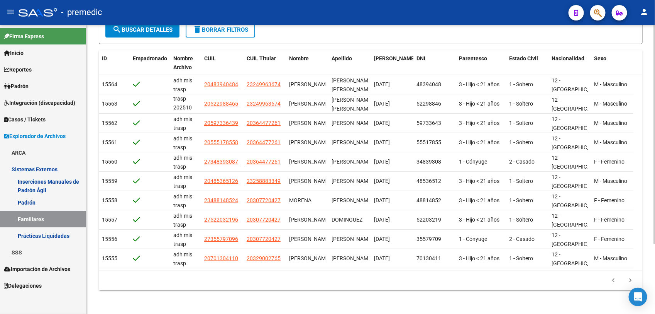
click at [408, 302] on div "Ir al importador de Familiares... EXPLORADOR DE ARCHIVOS -> Sistemas Externos -…" at bounding box center [370, 124] width 569 height 382
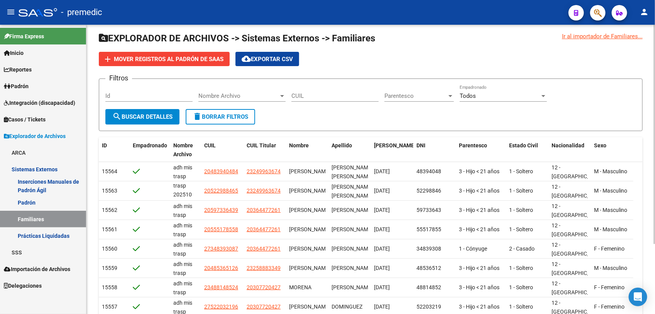
scroll to position [0, 0]
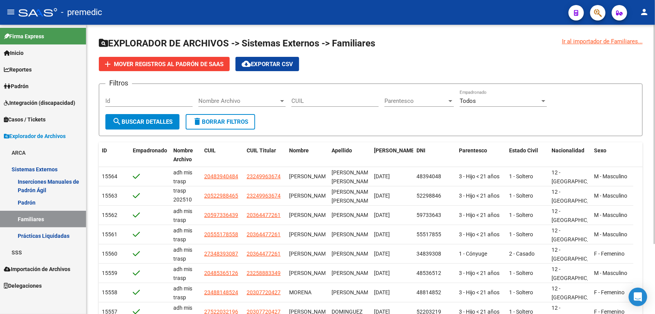
click at [547, 61] on div "add Mover registros al [PERSON_NAME] cloud_download Exportar CSV" at bounding box center [371, 64] width 544 height 14
